Goal: Information Seeking & Learning: Learn about a topic

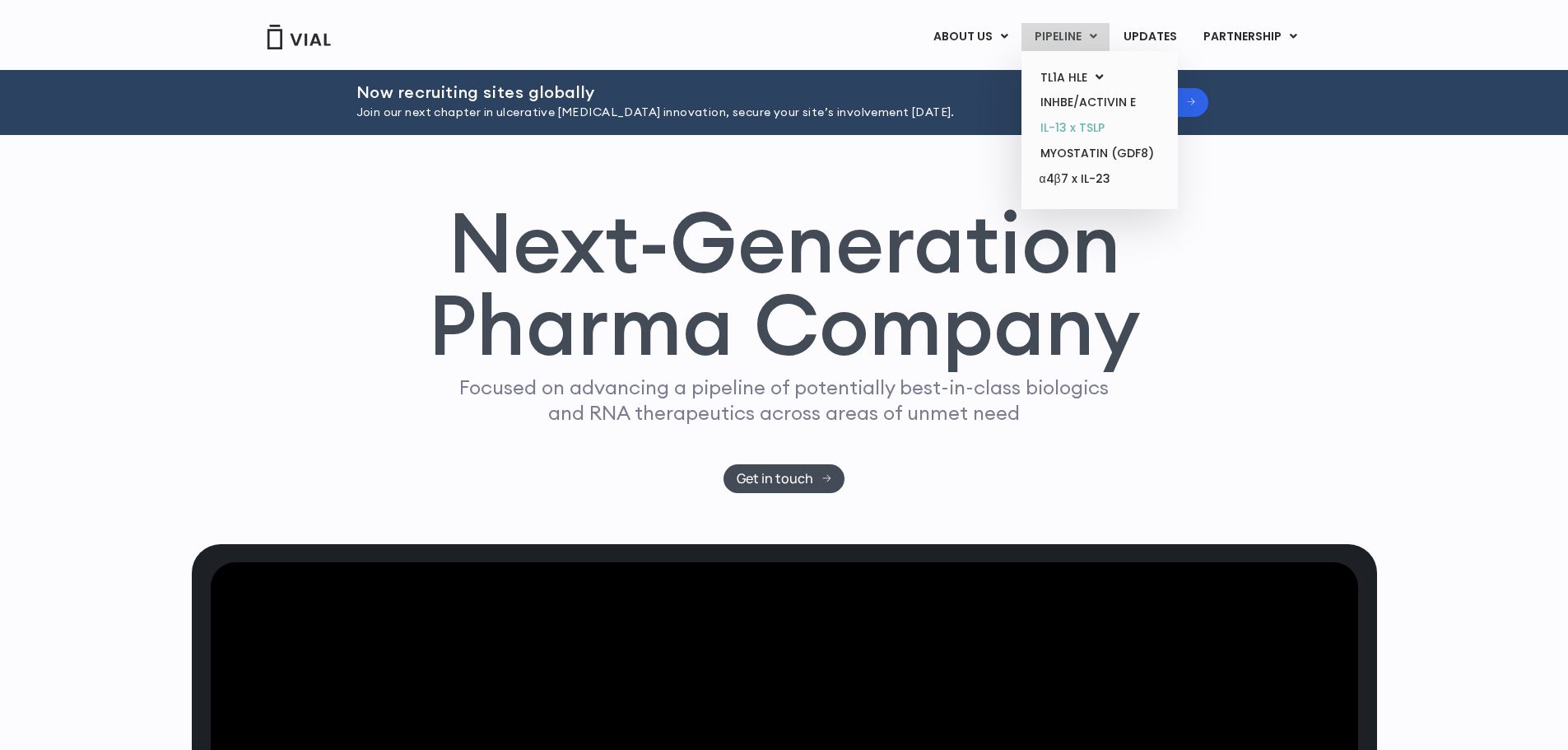
click at [1095, 129] on link "IL-13 x TSLP" at bounding box center [1099, 128] width 144 height 26
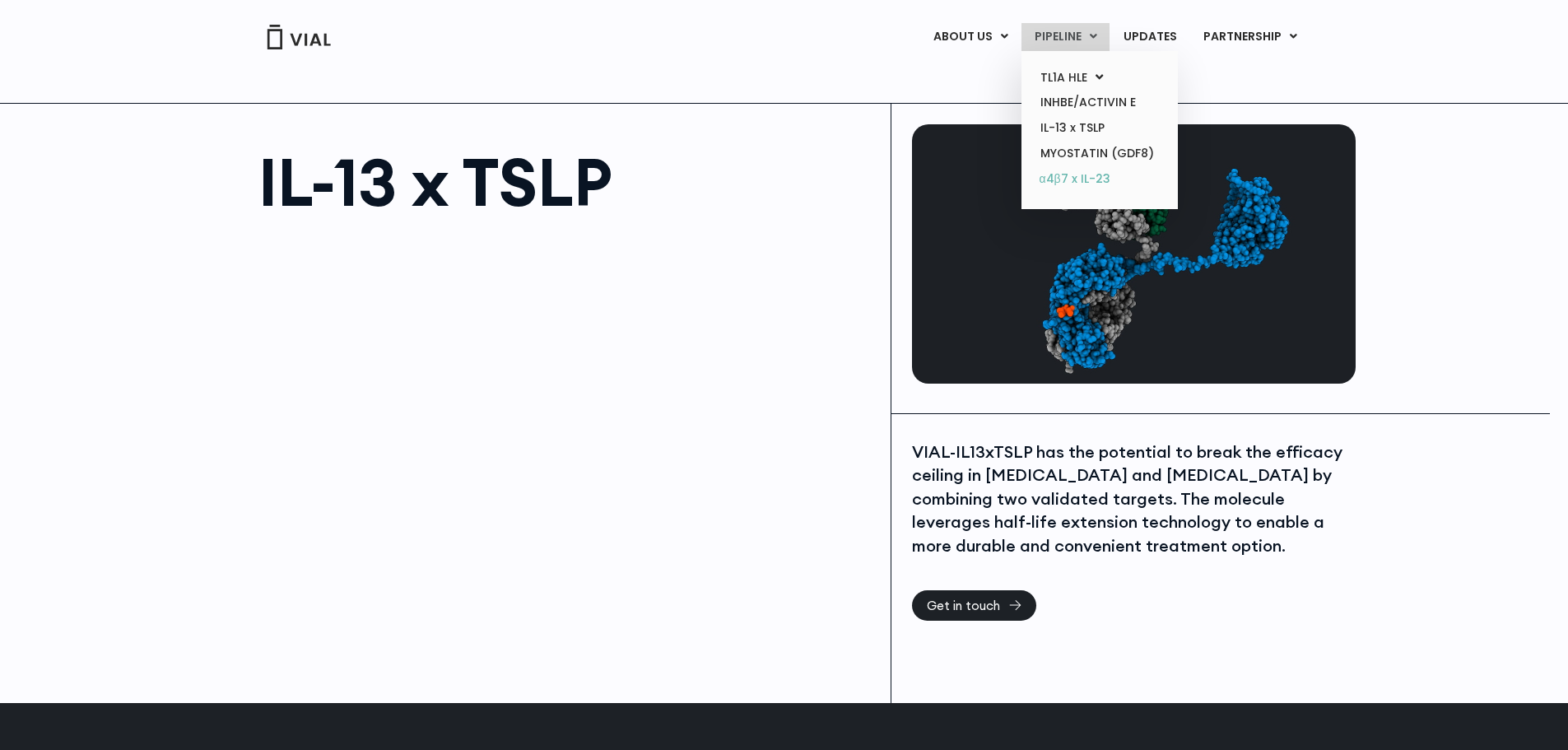
click at [1058, 173] on link "α4β7 x IL-23" at bounding box center [1099, 179] width 144 height 27
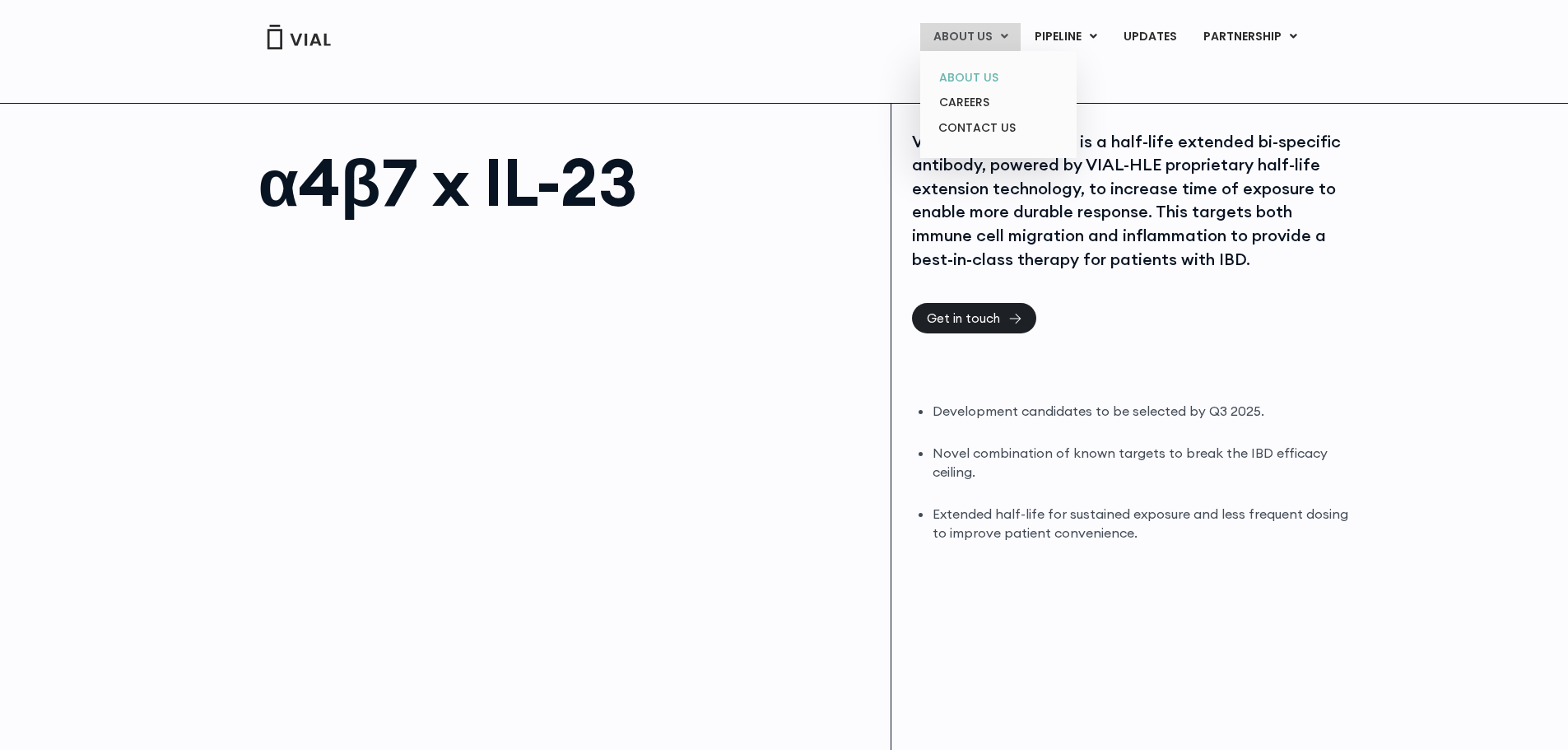
click at [976, 75] on link "ABOUT US" at bounding box center [998, 78] width 144 height 26
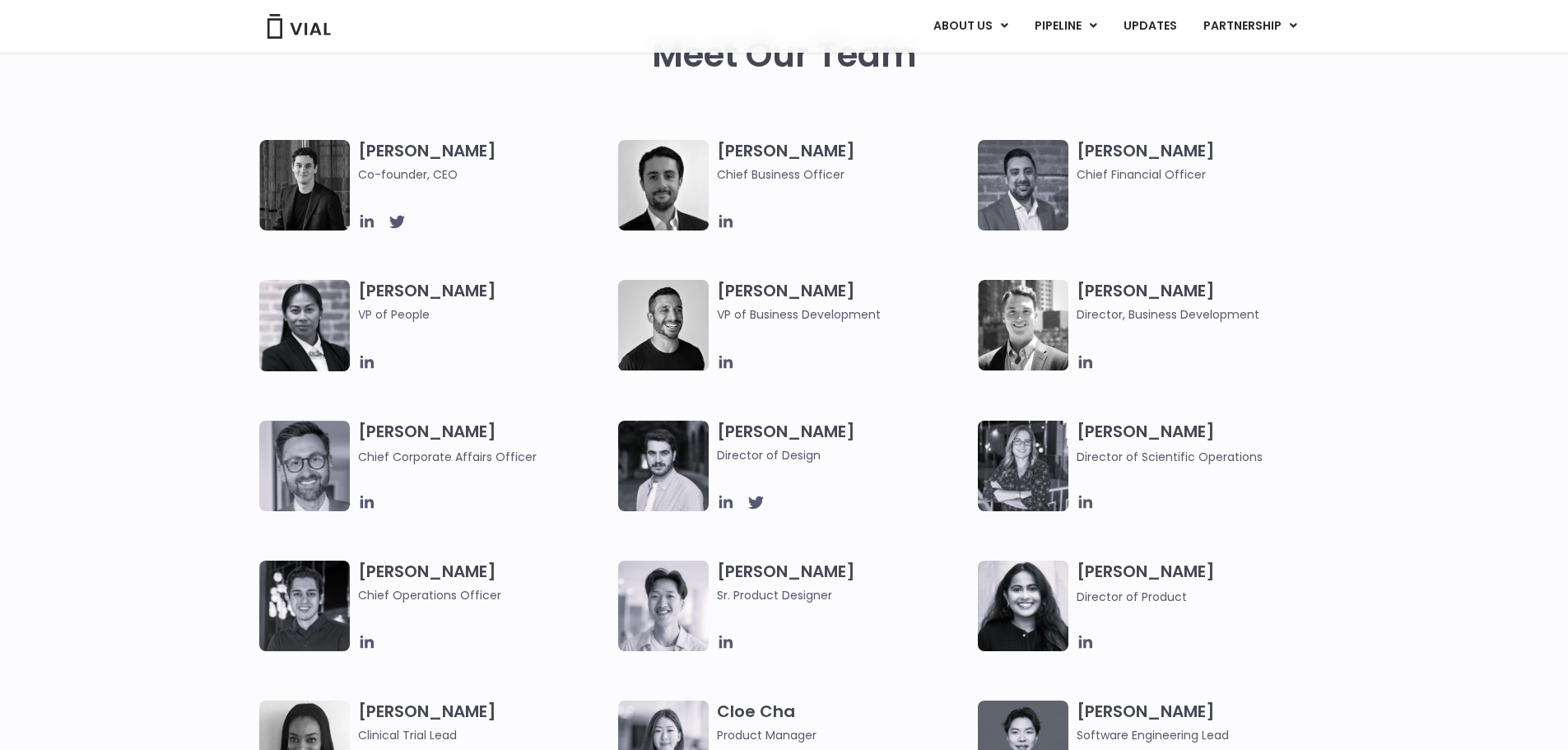
scroll to position [783, 0]
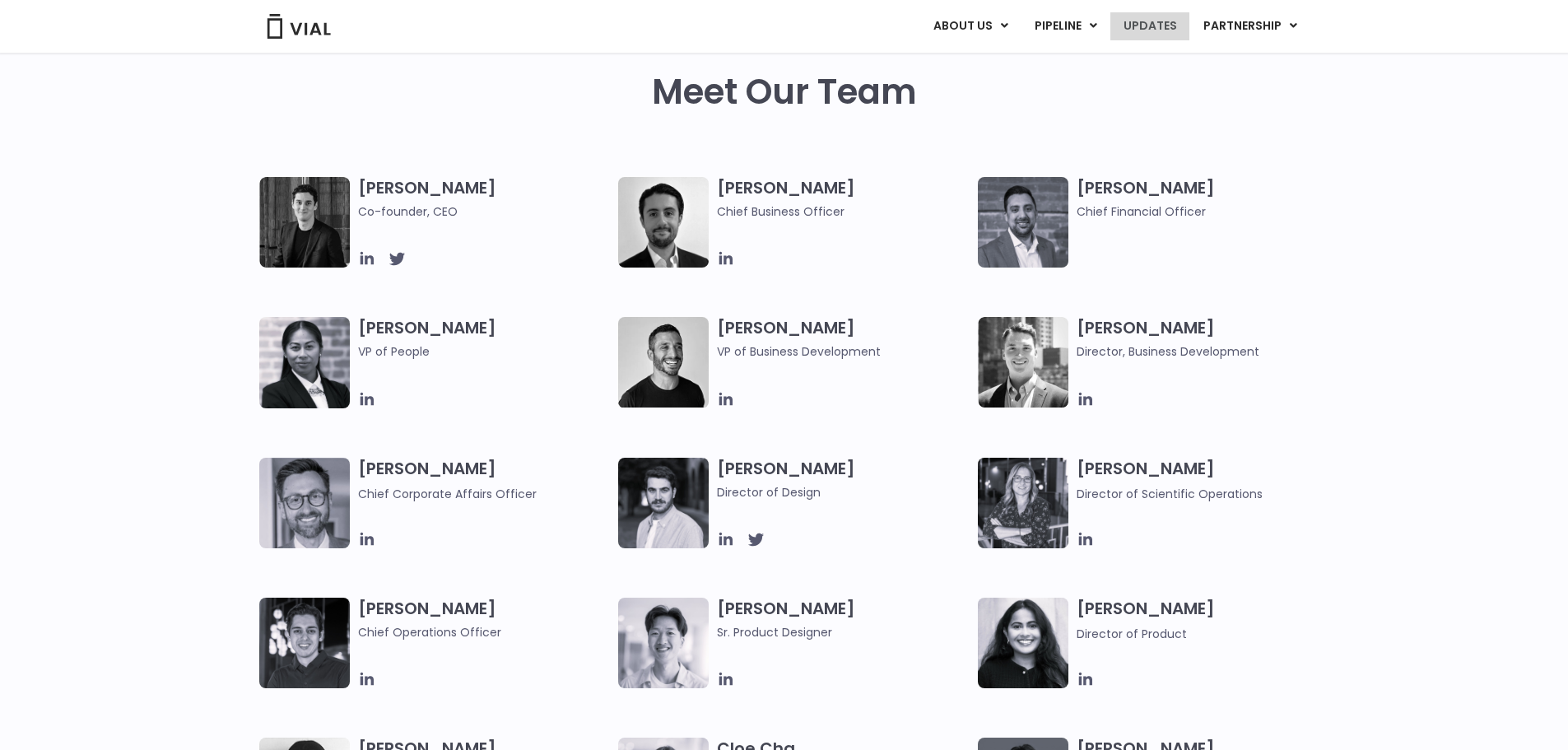
click at [1165, 23] on link "UPDATES" at bounding box center [1150, 26] width 79 height 28
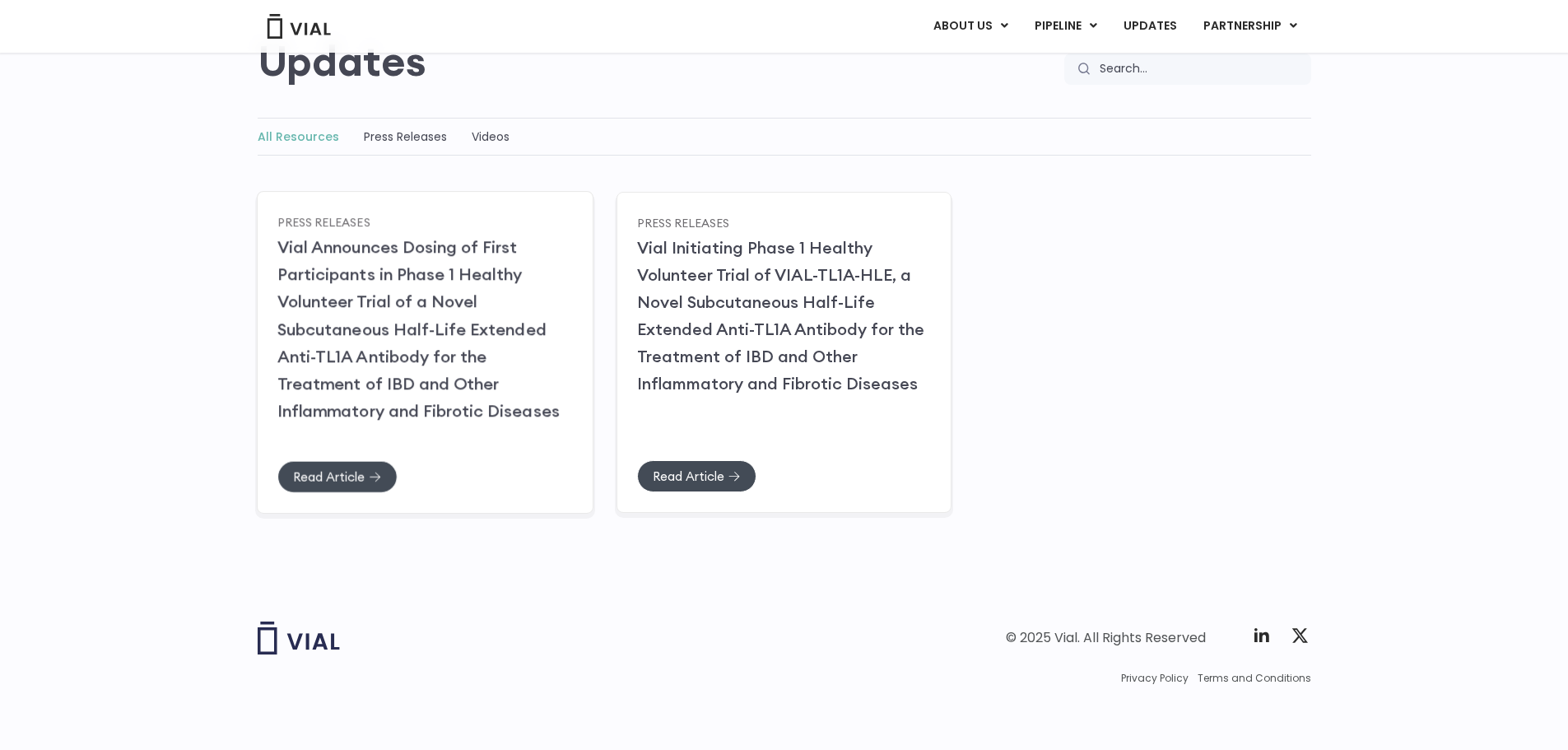
scroll to position [166, 0]
